Goal: Task Accomplishment & Management: Complete application form

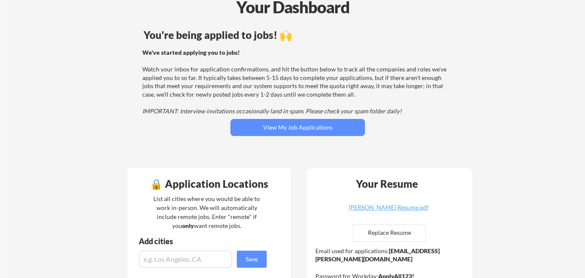
scroll to position [85, 0]
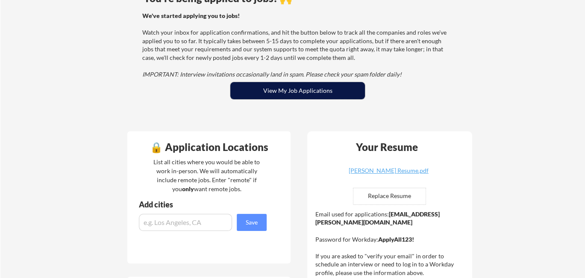
click at [288, 91] on button "View My Job Applications" at bounding box center [297, 90] width 135 height 17
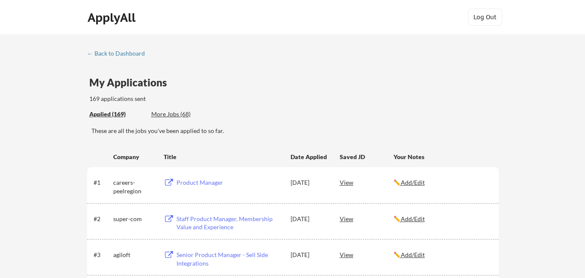
click at [388, 107] on div "Applied (169) More Jobs (68)" at bounding box center [293, 115] width 409 height 18
click at [133, 55] on div "← Back to Dashboard" at bounding box center [119, 53] width 64 height 6
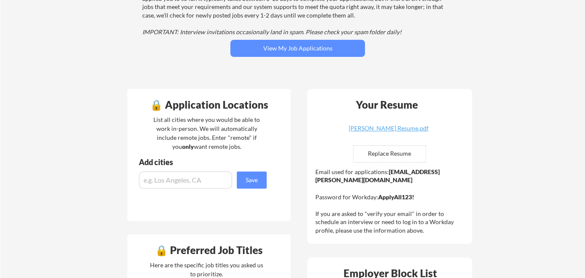
scroll to position [128, 0]
click at [400, 152] on input "file" at bounding box center [389, 153] width 72 height 16
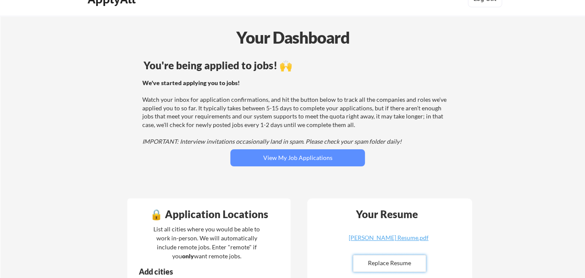
scroll to position [0, 0]
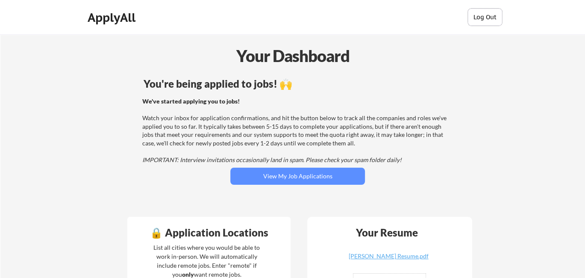
click at [481, 18] on button "Log Out" at bounding box center [485, 17] width 34 height 17
